Goal: Task Accomplishment & Management: Complete application form

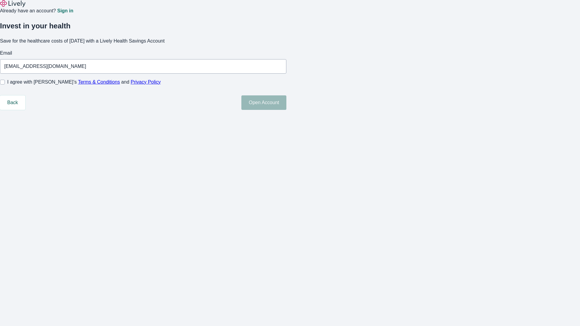
click at [5, 85] on input "I agree with Lively’s Terms & Conditions and Privacy Policy" at bounding box center [2, 82] width 5 height 5
checkbox input "true"
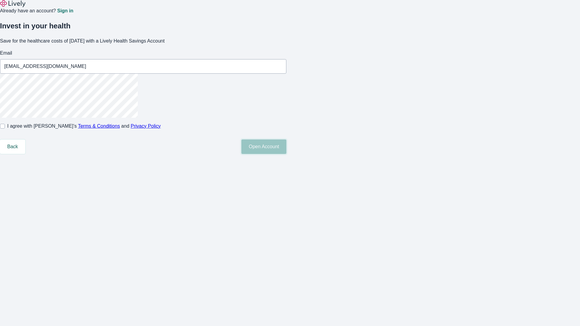
click at [287, 154] on button "Open Account" at bounding box center [264, 147] width 45 height 15
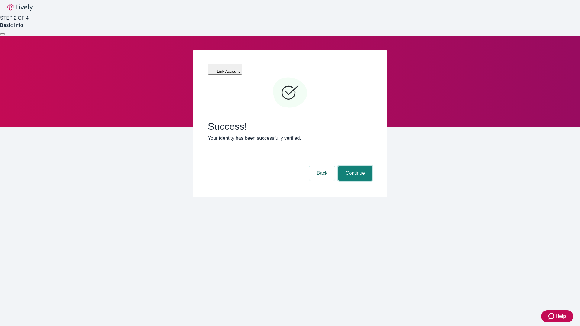
click at [355, 166] on button "Continue" at bounding box center [356, 173] width 34 height 15
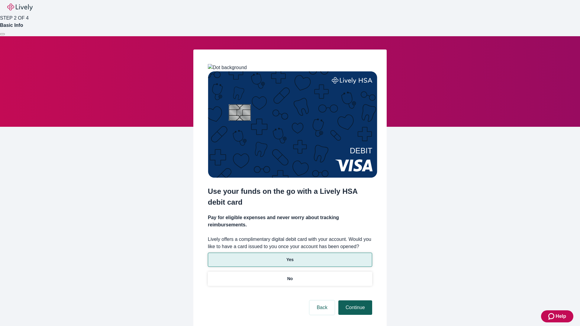
click at [290, 276] on p "No" at bounding box center [290, 279] width 6 height 6
click at [355, 301] on button "Continue" at bounding box center [356, 308] width 34 height 15
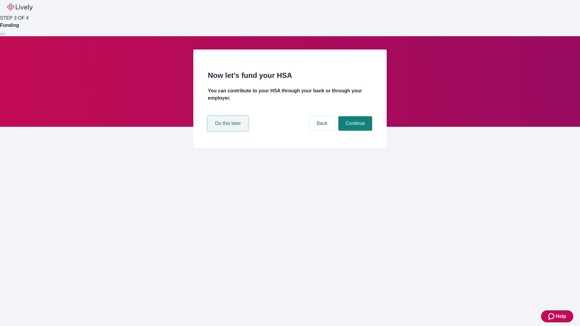
click at [229, 131] on button "Do this later" at bounding box center [228, 123] width 40 height 15
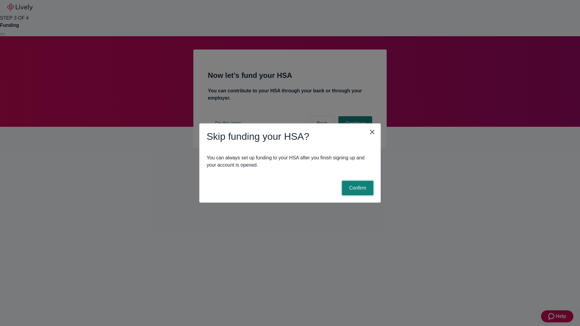
click at [357, 188] on button "Confirm" at bounding box center [357, 188] width 31 height 15
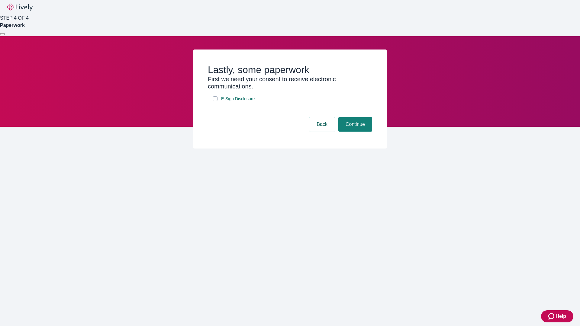
click at [215, 101] on input "E-Sign Disclosure" at bounding box center [215, 98] width 5 height 5
checkbox input "true"
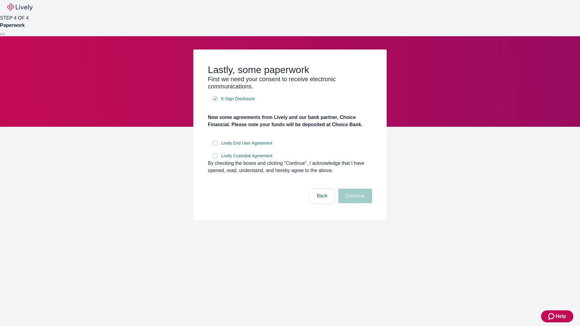
click at [215, 146] on input "Lively End User Agreement" at bounding box center [215, 143] width 5 height 5
checkbox input "true"
click at [215, 158] on input "Lively Custodial Agreement" at bounding box center [215, 156] width 5 height 5
checkbox input "true"
click at [355, 203] on button "Continue" at bounding box center [356, 196] width 34 height 15
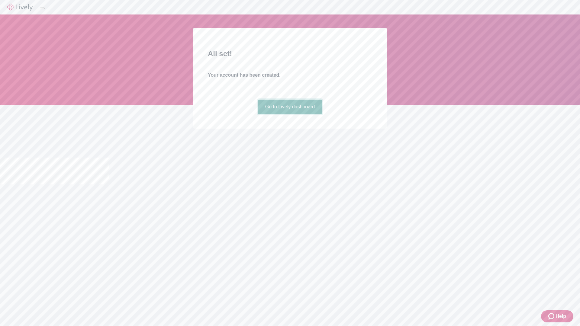
click at [290, 114] on link "Go to Lively dashboard" at bounding box center [290, 107] width 64 height 15
